Goal: Information Seeking & Learning: Learn about a topic

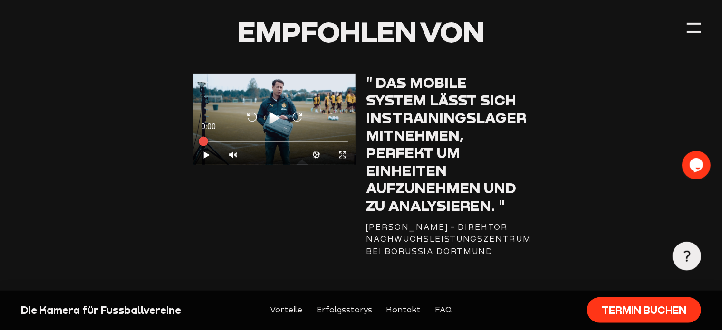
scroll to position [1255, 0]
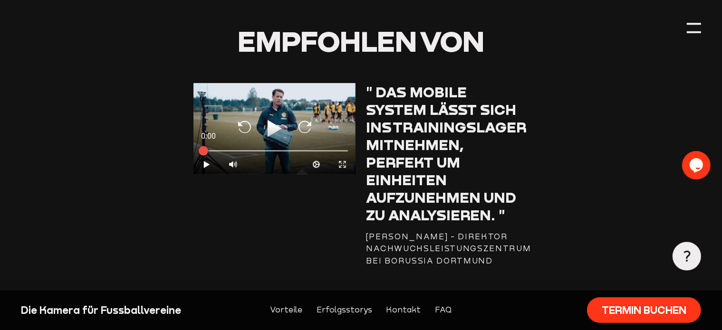
click at [271, 127] on icon at bounding box center [275, 128] width 14 height 17
type input "0.8"
click at [344, 166] on icon at bounding box center [342, 165] width 6 height 6
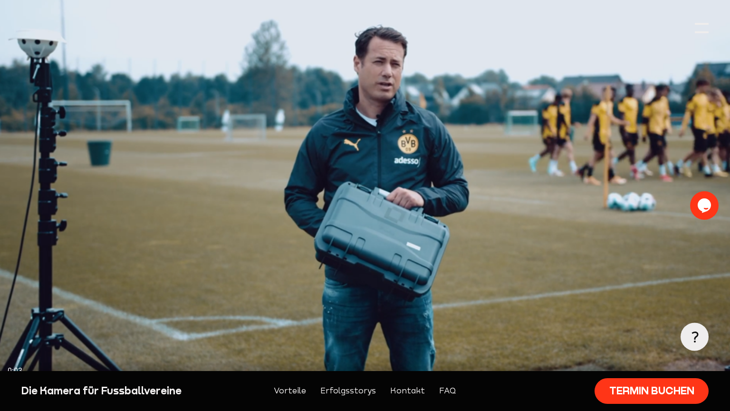
click at [169, 330] on div at bounding box center [365, 387] width 730 height 10
click at [291, 330] on div at bounding box center [365, 387] width 730 height 10
click at [336, 330] on div at bounding box center [365, 386] width 715 height 3
click at [387, 330] on div at bounding box center [365, 387] width 730 height 10
click at [404, 330] on div at bounding box center [365, 386] width 715 height 3
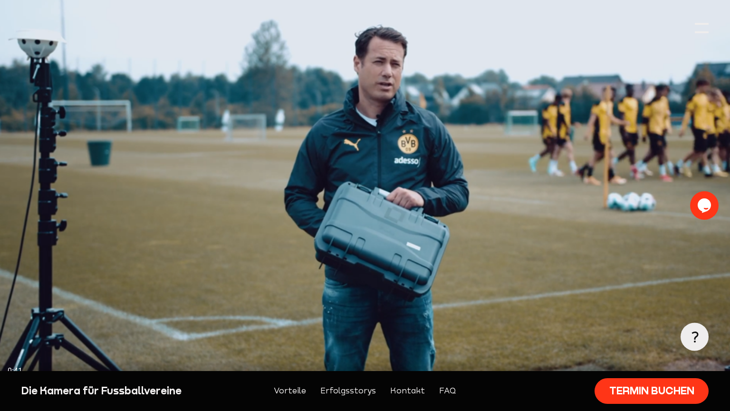
click at [441, 330] on div at bounding box center [365, 387] width 730 height 10
click at [472, 330] on div at bounding box center [365, 386] width 715 height 3
click at [508, 330] on div at bounding box center [365, 387] width 730 height 10
click at [539, 330] on div at bounding box center [365, 386] width 715 height 3
click at [585, 330] on div at bounding box center [365, 386] width 715 height 3
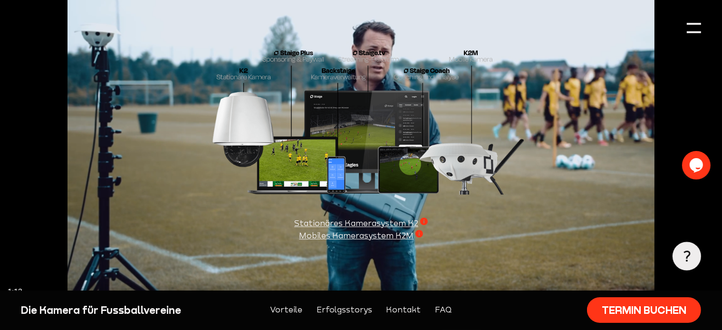
scroll to position [2810, 0]
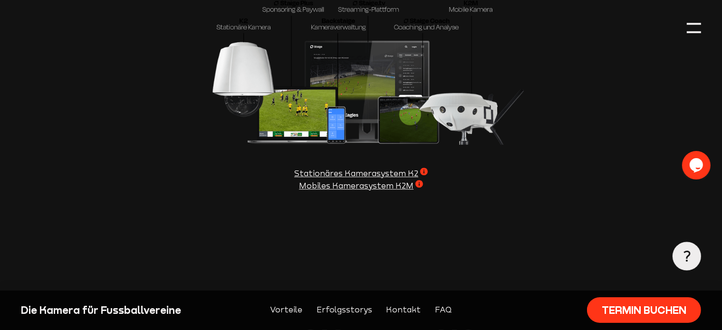
click at [417, 180] on span "Mobiles Kamerasystem K2M" at bounding box center [361, 186] width 124 height 12
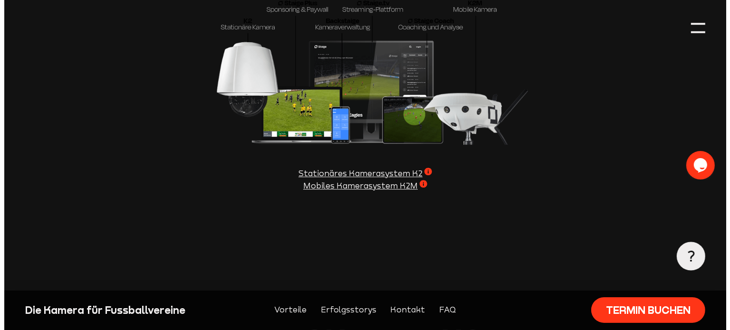
scroll to position [2816, 0]
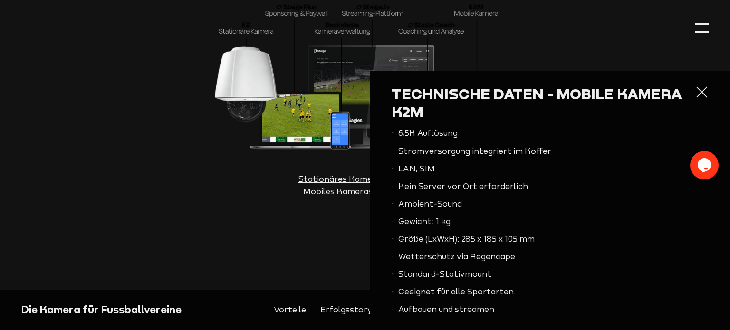
click at [272, 255] on section "Staige bringt euch auf das nächste Level Wir verfolgen die Passion, Amateuren d…" at bounding box center [365, 283] width 688 height 57
click at [695, 96] on div at bounding box center [702, 92] width 14 height 14
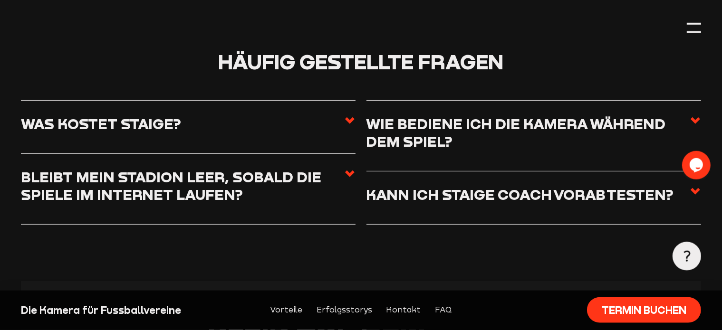
scroll to position [4015, 0]
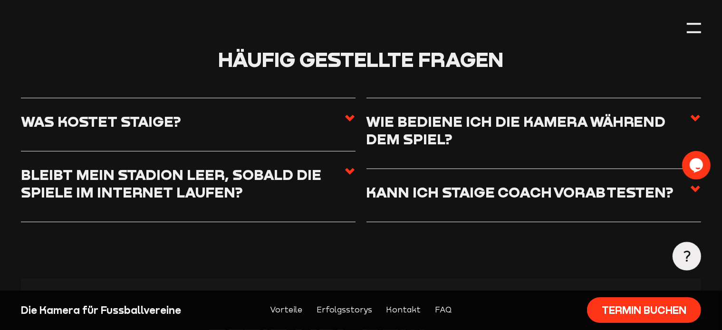
click at [311, 113] on label "Was kostet Staige?" at bounding box center [188, 125] width 335 height 25
click at [0, 0] on input "Was kostet Staige?" at bounding box center [0, 0] width 0 height 0
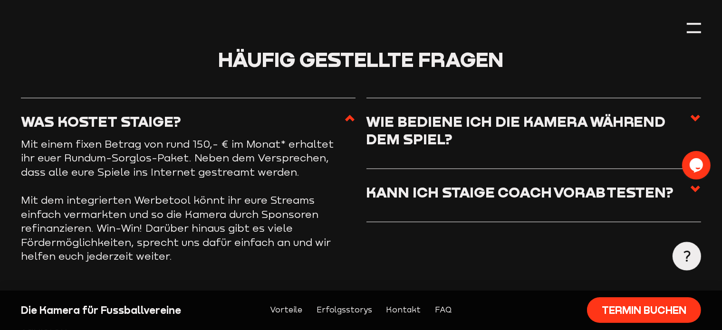
click at [697, 115] on use at bounding box center [696, 118] width 10 height 7
click at [0, 0] on input "Wie bediene ich die Kamera während dem Spiel?" at bounding box center [0, 0] width 0 height 0
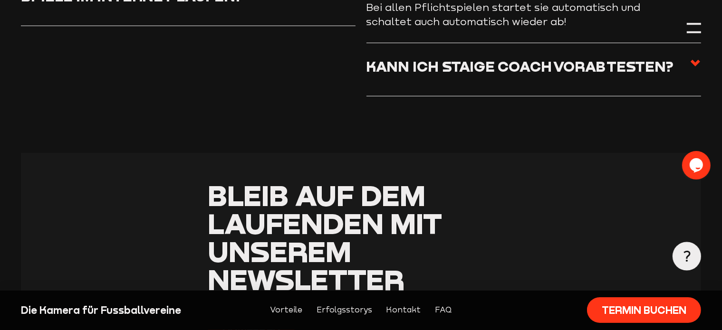
scroll to position [4215, 0]
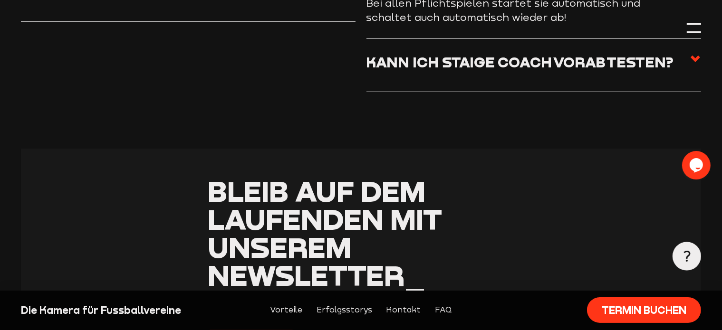
click at [694, 56] on use at bounding box center [696, 59] width 10 height 7
click at [0, 0] on input "Kann ich Staige Coach vorab testen?" at bounding box center [0, 0] width 0 height 0
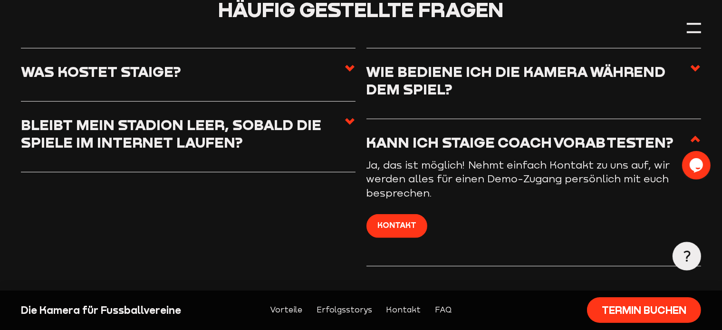
scroll to position [4015, 0]
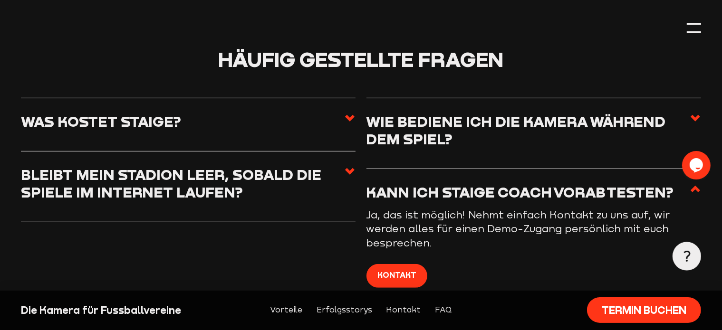
click at [289, 116] on label "Was kostet Staige?" at bounding box center [188, 125] width 335 height 25
click at [0, 0] on input "Was kostet Staige?" at bounding box center [0, 0] width 0 height 0
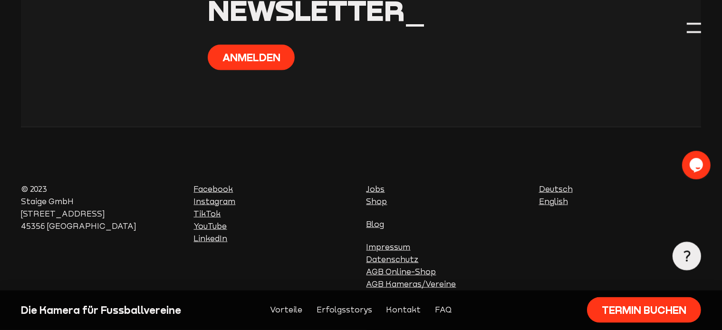
scroll to position [4669, 0]
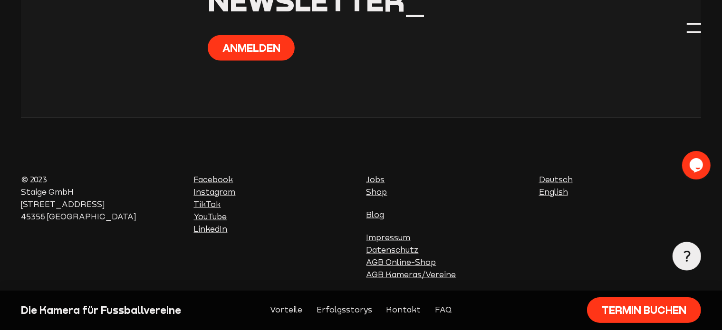
click at [394, 233] on link "Impressum" at bounding box center [388, 237] width 44 height 9
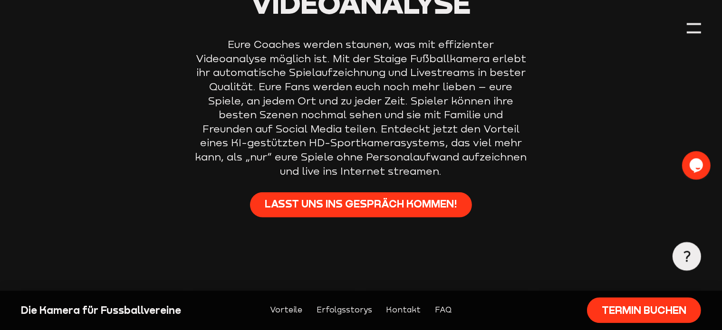
scroll to position [652, 0]
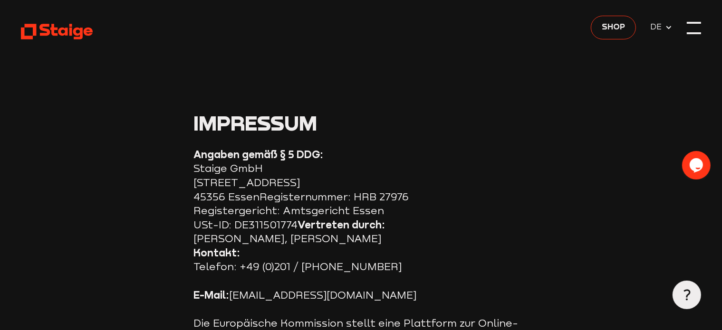
click at [691, 24] on div at bounding box center [694, 28] width 14 height 14
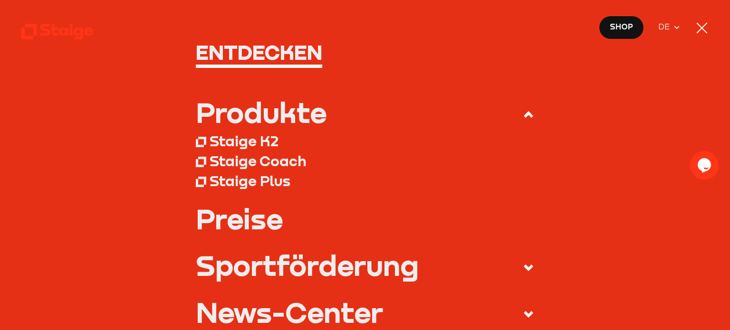
scroll to position [73, 0]
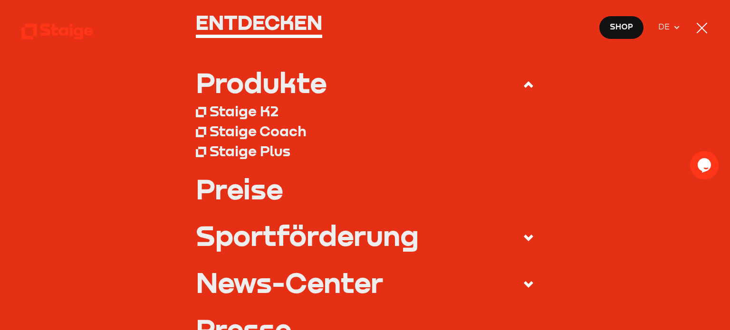
click at [250, 194] on link "Preise" at bounding box center [365, 189] width 338 height 28
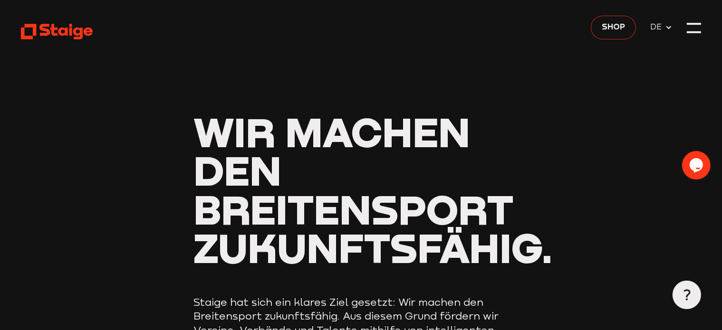
click at [605, 26] on span "Shop" at bounding box center [613, 27] width 23 height 12
